Goal: Navigation & Orientation: Find specific page/section

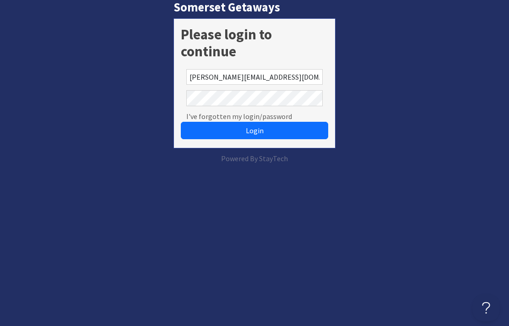
click at [255, 130] on button "Login" at bounding box center [255, 130] width 148 height 17
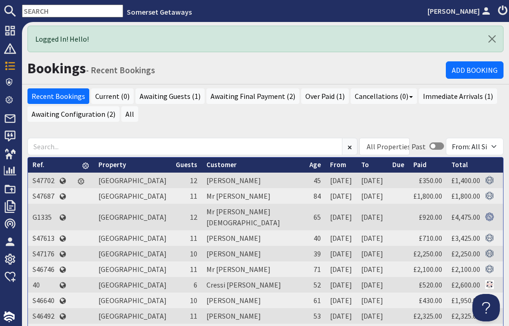
click at [401, 99] on link "Cancellations (0)" at bounding box center [384, 96] width 66 height 16
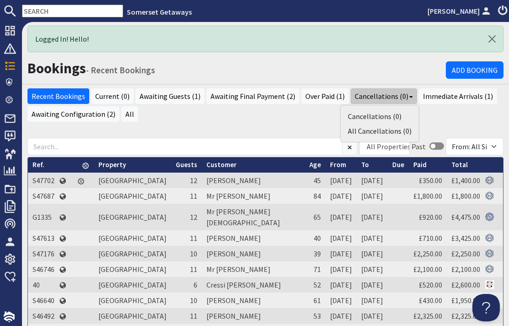
click at [403, 129] on link "All Cancellations (0)" at bounding box center [380, 130] width 64 height 9
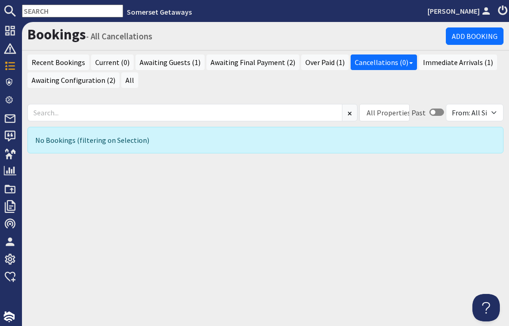
click at [59, 59] on link "Recent Bookings" at bounding box center [58, 62] width 62 height 16
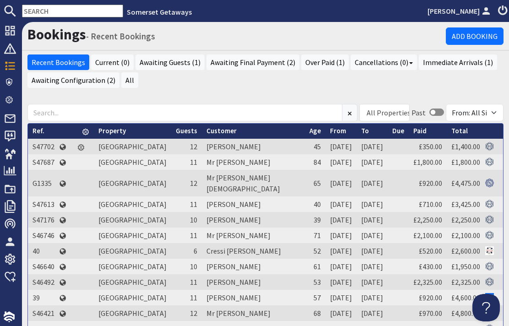
click at [15, 68] on icon at bounding box center [10, 66] width 13 height 13
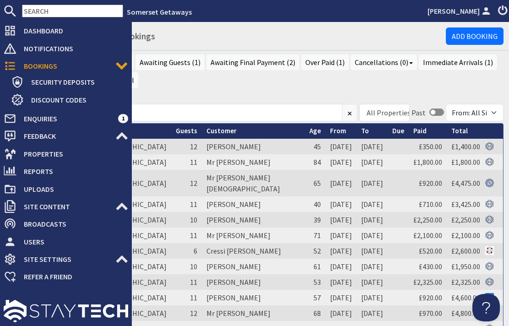
click at [59, 153] on span "Properties" at bounding box center [72, 154] width 112 height 15
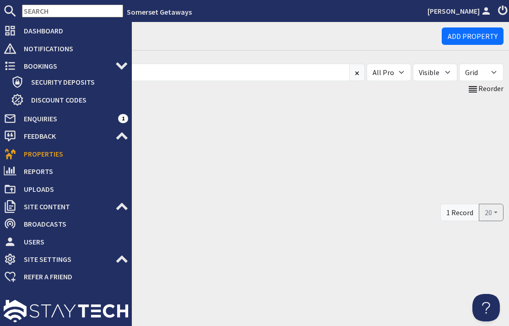
click at [154, 303] on div "Properties Add Property All Properties Riverside All Visible Not Visible Grid T…" at bounding box center [265, 174] width 487 height 304
click at [116, 299] on div at bounding box center [66, 306] width 132 height 40
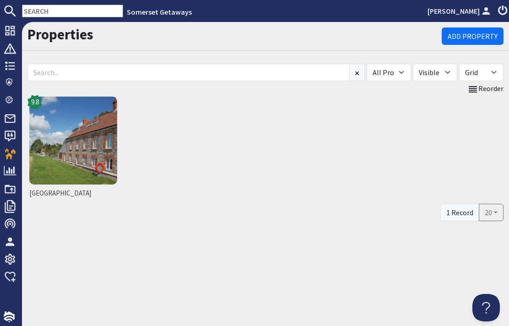
click at [158, 302] on div "Properties Add Property All Properties Riverside All Visible Not Visible Grid T…" at bounding box center [265, 174] width 487 height 304
click at [88, 116] on img at bounding box center [73, 141] width 88 height 88
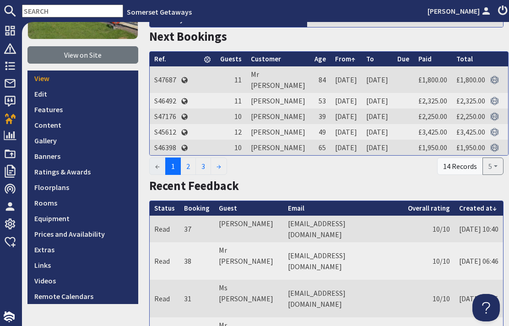
scroll to position [127, 0]
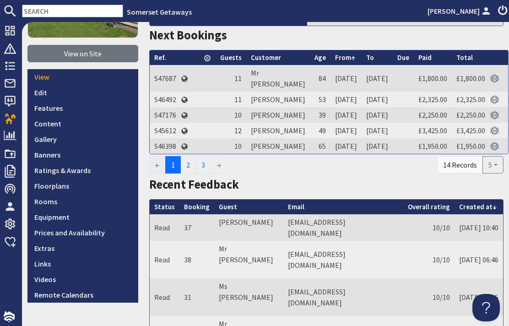
click at [94, 235] on link "Prices and Availability" at bounding box center [82, 233] width 111 height 16
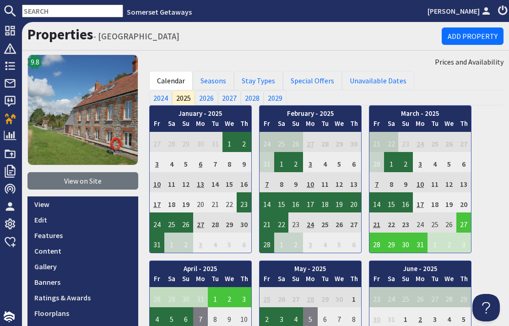
click at [316, 82] on link "Special Offers" at bounding box center [312, 80] width 59 height 19
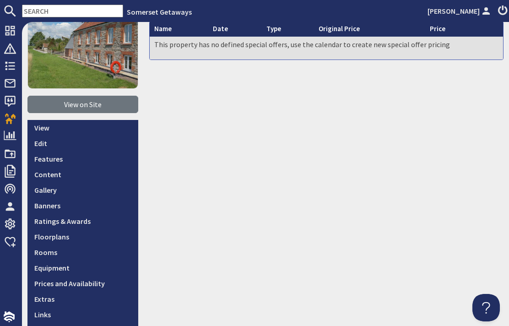
scroll to position [81, 0]
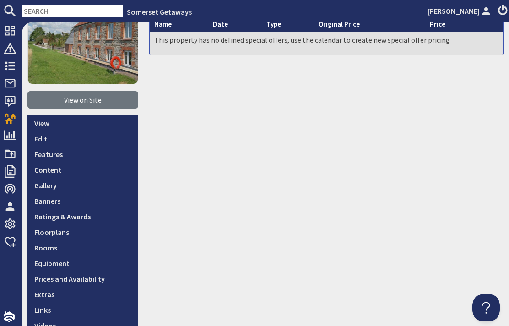
click at [92, 281] on link "Prices and Availability" at bounding box center [82, 279] width 111 height 16
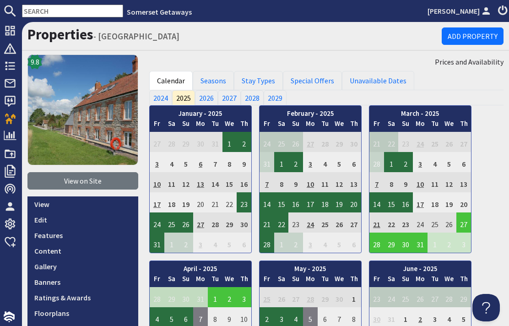
click at [232, 37] on h1 "Properties - Riverside" at bounding box center [234, 34] width 414 height 17
click at [115, 132] on img at bounding box center [82, 109] width 111 height 111
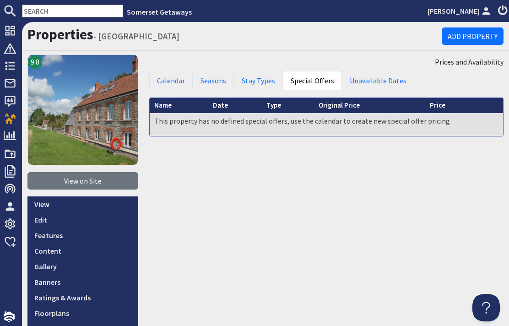
click at [17, 36] on span "Dashboard" at bounding box center [39, 30] width 47 height 15
